Goal: Check status: Check status

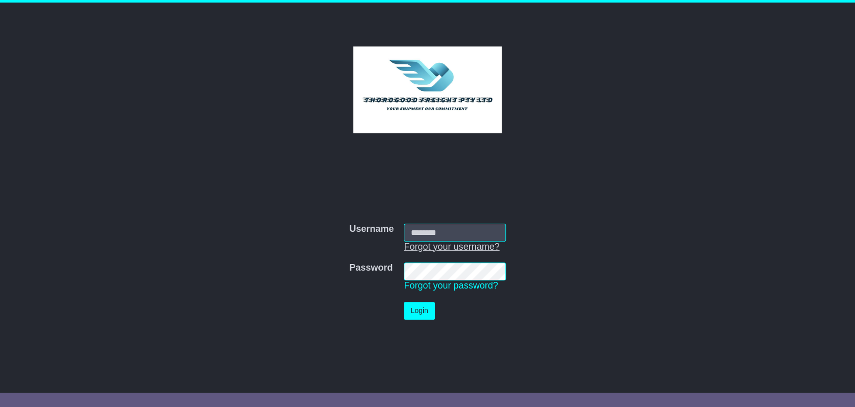
type input "****"
click at [418, 309] on button "Login" at bounding box center [419, 311] width 31 height 18
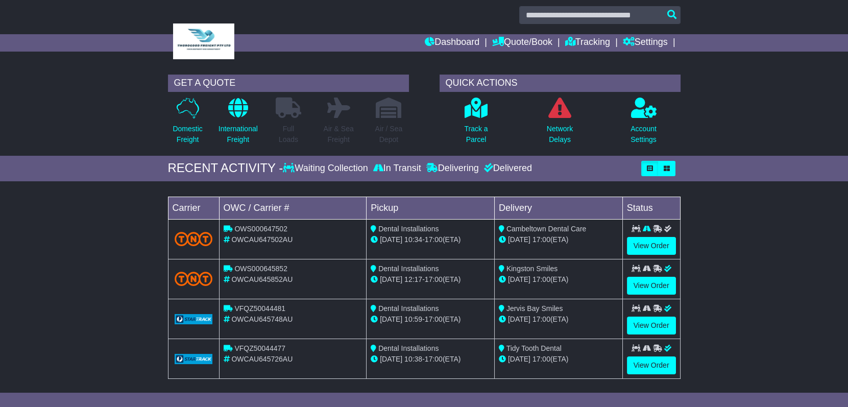
scroll to position [7, 0]
click at [650, 363] on link "View Order" at bounding box center [651, 365] width 49 height 18
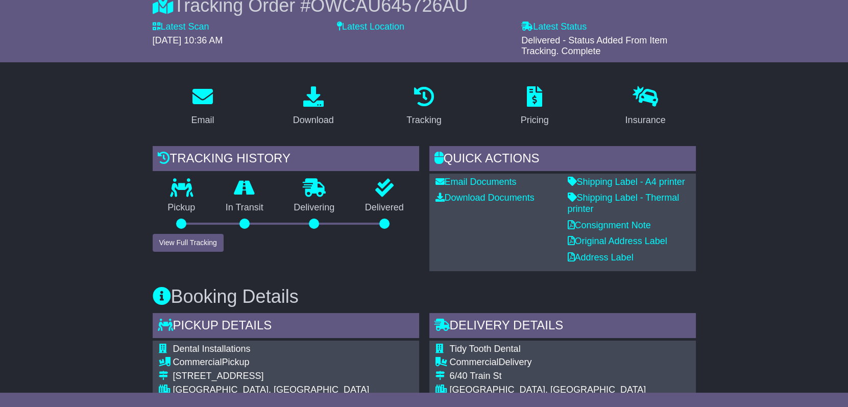
scroll to position [104, 0]
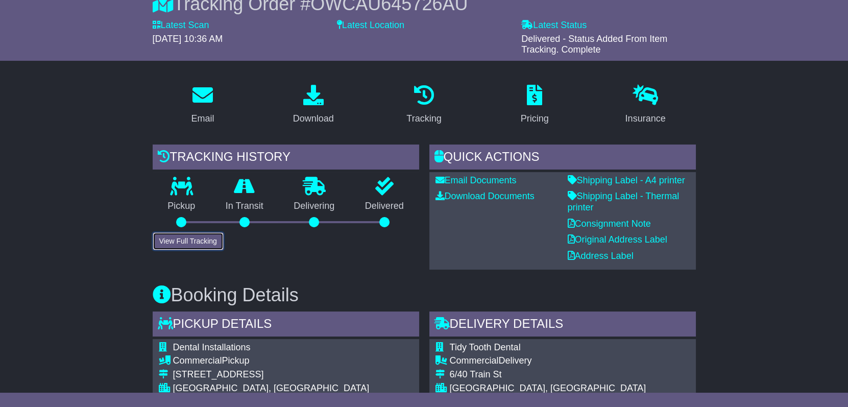
click at [201, 242] on button "View Full Tracking" at bounding box center [188, 241] width 71 height 18
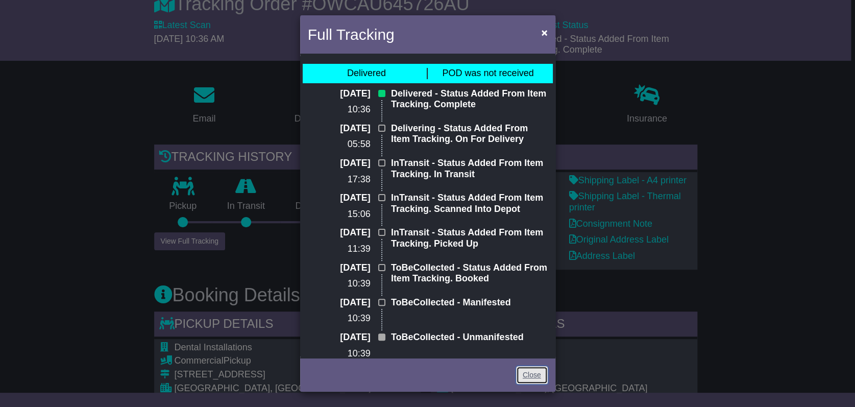
click at [535, 378] on link "Close" at bounding box center [532, 375] width 32 height 18
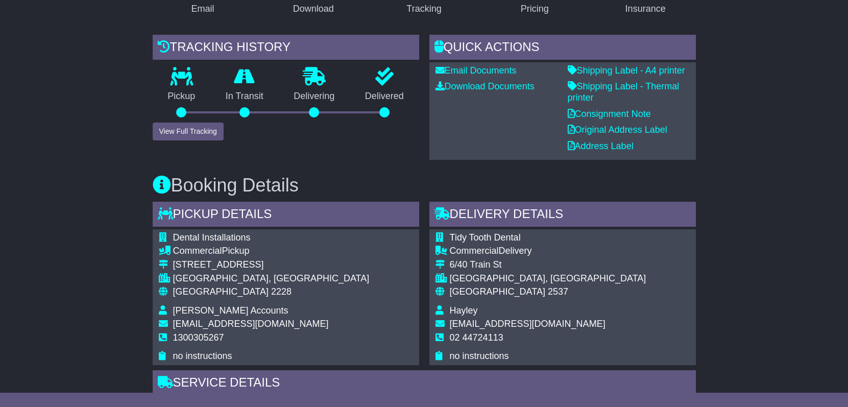
scroll to position [0, 0]
